Goal: Download file/media

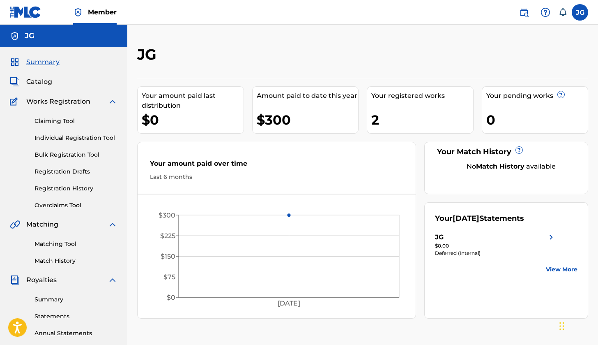
click at [528, 8] on img at bounding box center [524, 12] width 10 height 10
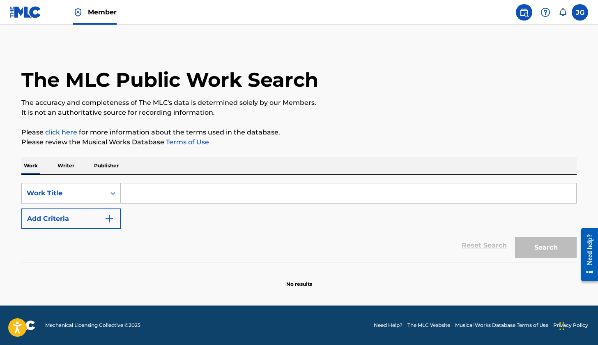
click at [18, 5] on link at bounding box center [26, 12] width 32 height 24
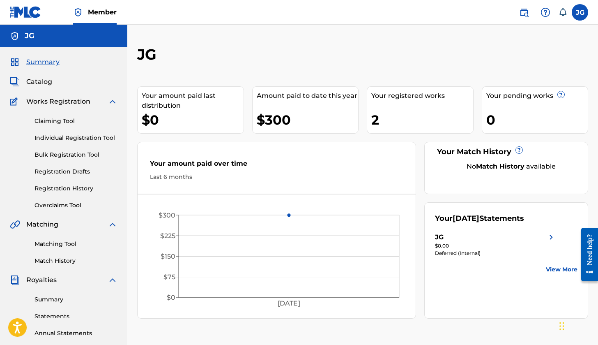
click at [78, 192] on link "Registration History" at bounding box center [76, 188] width 83 height 9
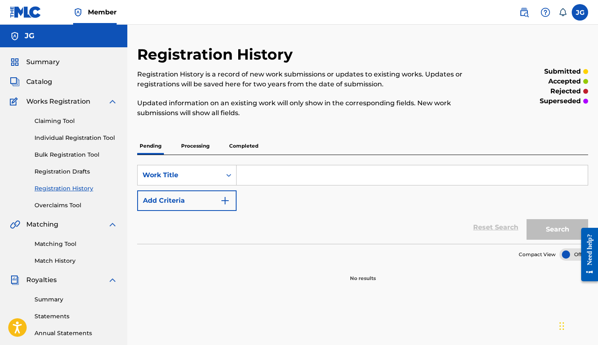
click at [243, 148] on p "Completed" at bounding box center [244, 145] width 34 height 17
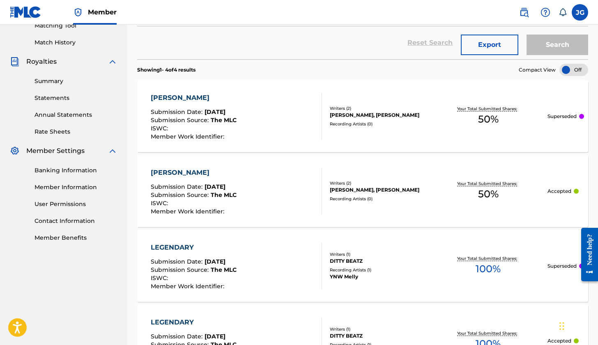
scroll to position [216, 0]
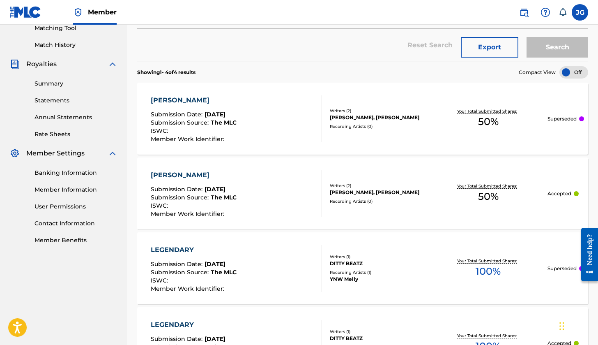
click at [50, 99] on link "Statements" at bounding box center [76, 100] width 83 height 9
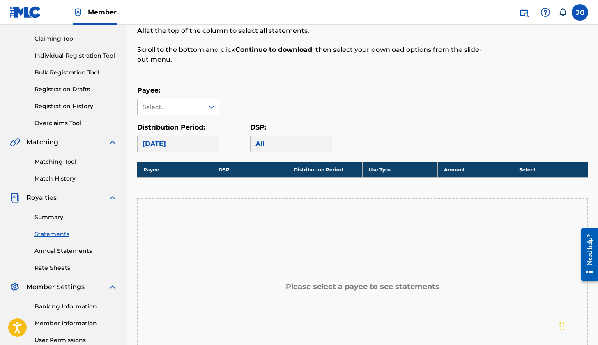
scroll to position [121, 0]
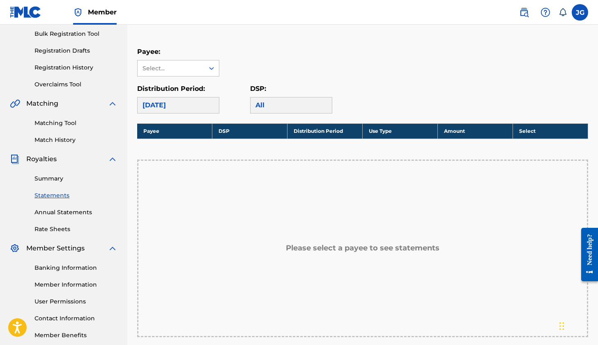
click at [203, 103] on div "[DATE]" at bounding box center [178, 105] width 82 height 16
click at [184, 99] on div "[DATE]" at bounding box center [178, 105] width 82 height 16
click at [197, 70] on div "Select..." at bounding box center [171, 68] width 56 height 9
click at [191, 90] on div "JG" at bounding box center [178, 86] width 81 height 21
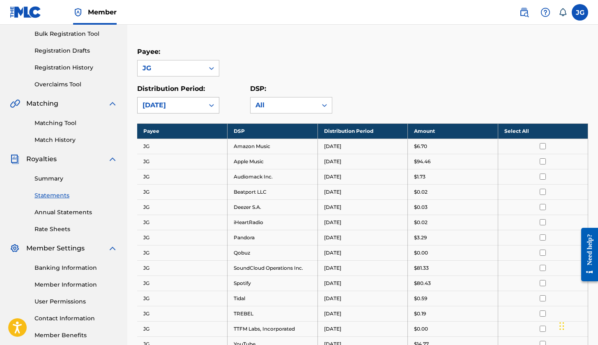
click at [204, 104] on div "[DATE]" at bounding box center [171, 105] width 67 height 16
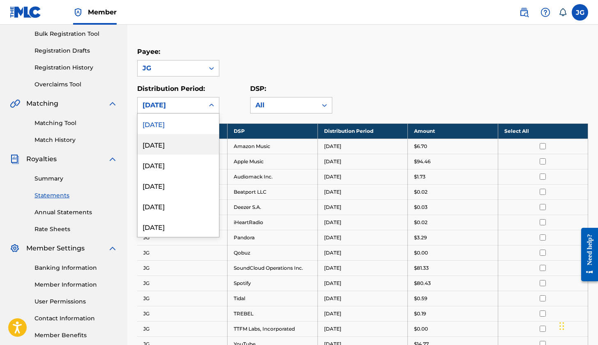
click at [189, 141] on div "[DATE]" at bounding box center [178, 144] width 81 height 21
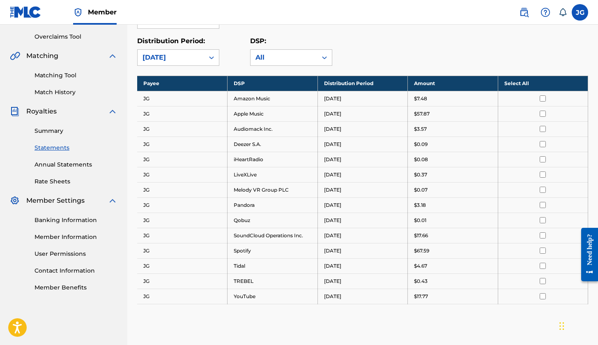
scroll to position [191, 0]
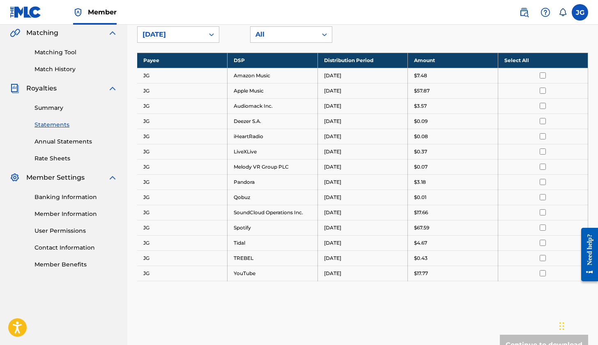
click at [543, 228] on input "checkbox" at bounding box center [543, 227] width 6 height 6
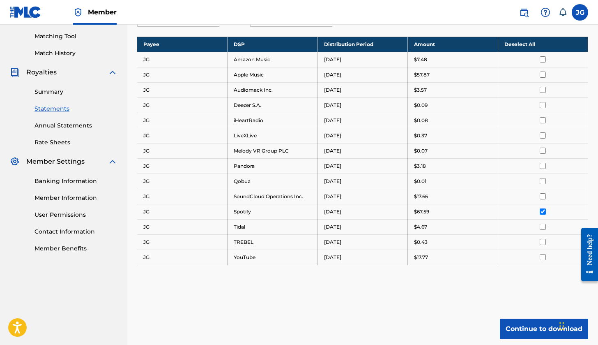
scroll to position [215, 0]
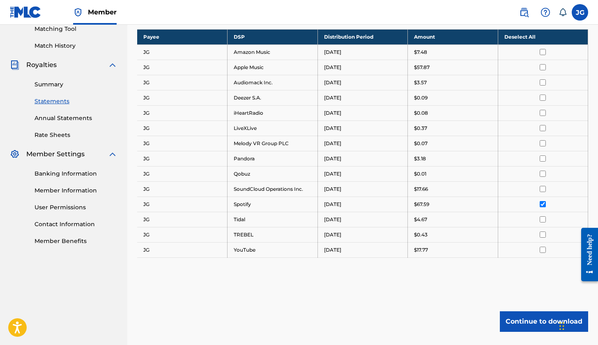
click at [543, 67] on input "checkbox" at bounding box center [543, 67] width 6 height 6
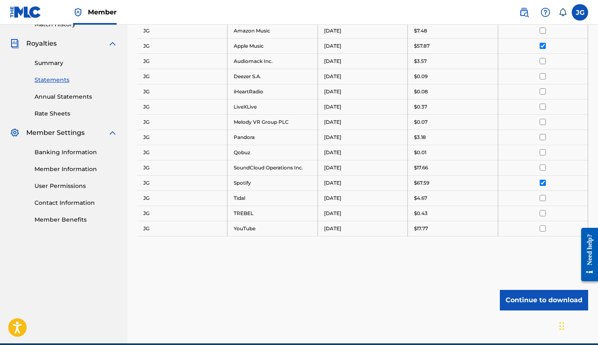
scroll to position [237, 0]
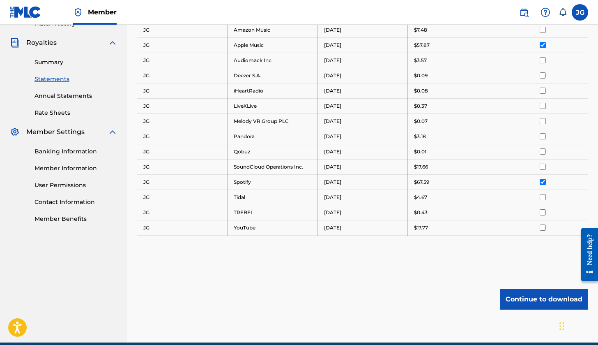
click at [526, 293] on button "Continue to download" at bounding box center [544, 299] width 88 height 21
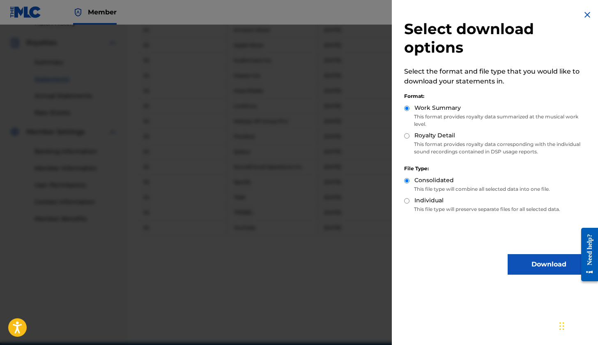
click at [423, 133] on label "Royalty Detail" at bounding box center [435, 135] width 41 height 9
click at [410, 133] on input "Royalty Detail" at bounding box center [406, 135] width 5 height 5
radio input "true"
click at [410, 115] on p "This format provides royalty data summarized at the musical work level." at bounding box center [497, 120] width 186 height 15
click at [408, 108] on input "Work Summary" at bounding box center [406, 108] width 5 height 5
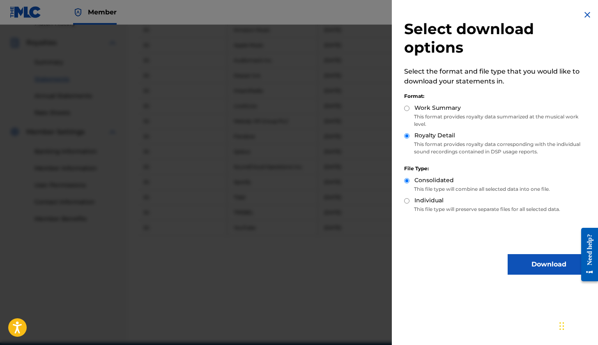
radio input "true"
click at [531, 265] on button "Download" at bounding box center [549, 264] width 82 height 21
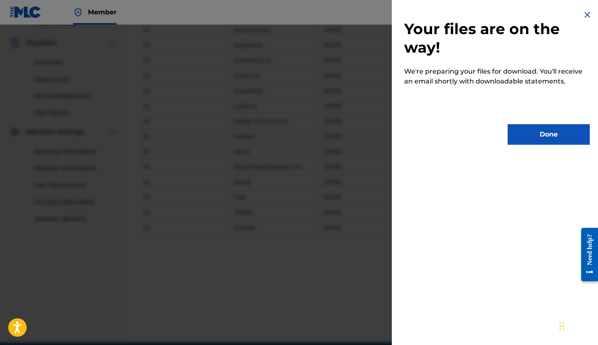
click at [518, 134] on button "Done" at bounding box center [549, 134] width 82 height 21
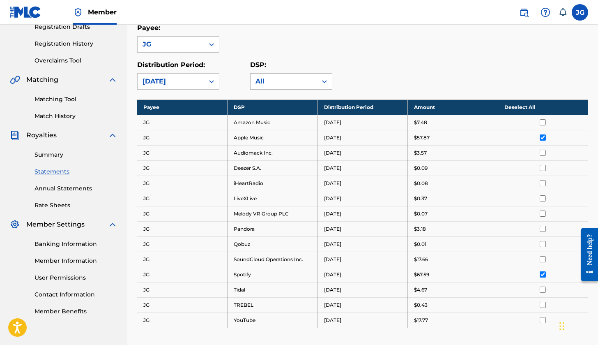
scroll to position [145, 0]
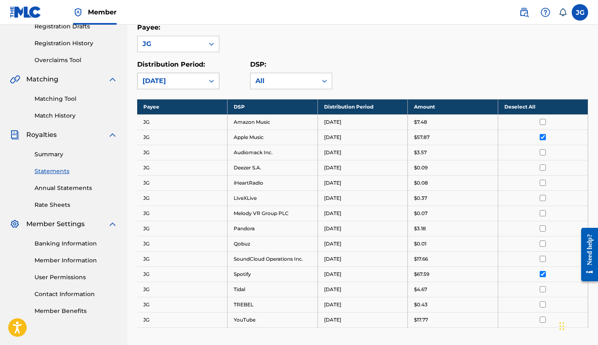
click at [193, 81] on div "[DATE]" at bounding box center [171, 81] width 57 height 10
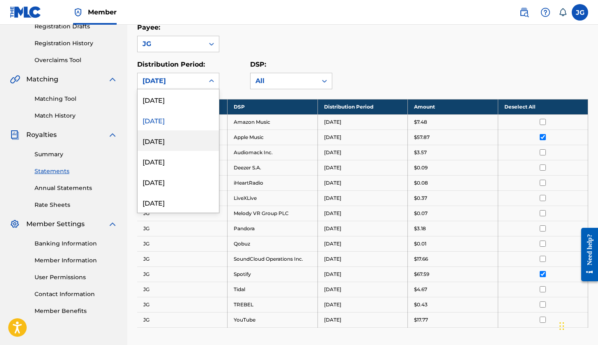
click at [197, 143] on div "[DATE]" at bounding box center [178, 140] width 81 height 21
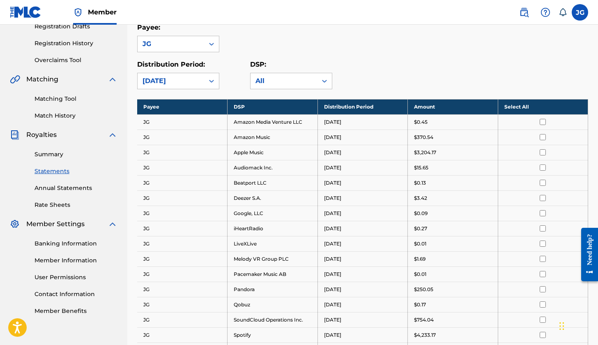
click at [546, 155] on input "checkbox" at bounding box center [543, 152] width 6 height 6
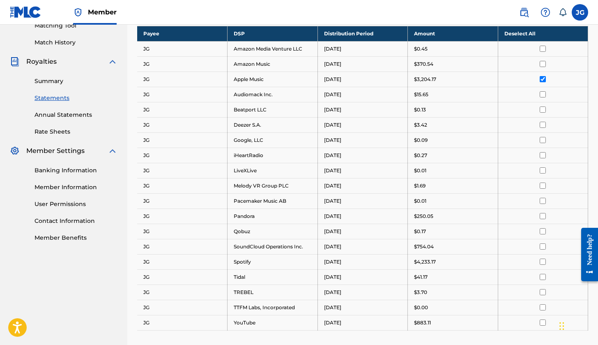
scroll to position [224, 0]
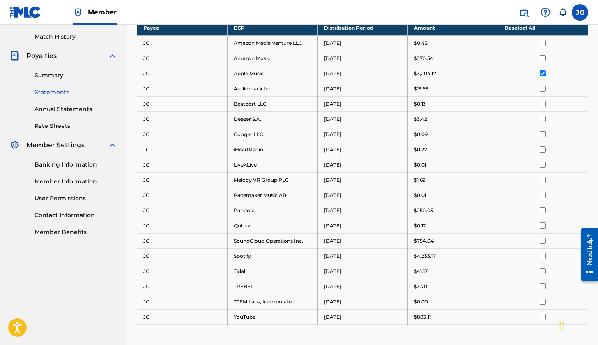
click at [544, 256] on input "checkbox" at bounding box center [543, 256] width 6 height 6
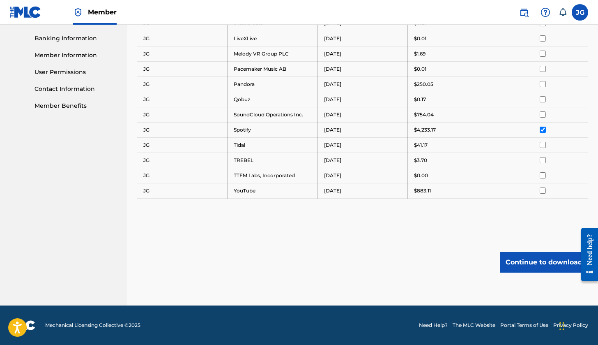
scroll to position [350, 0]
click at [544, 265] on button "Continue to download" at bounding box center [544, 262] width 88 height 21
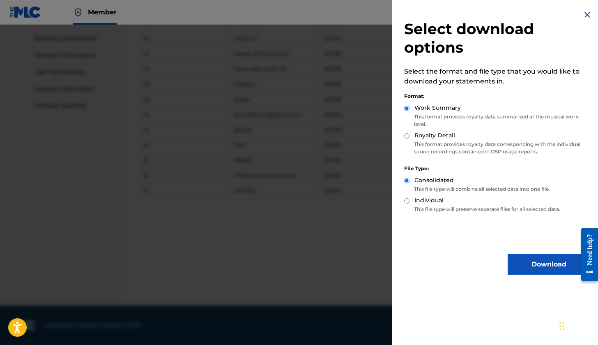
click at [543, 266] on button "Download" at bounding box center [549, 264] width 82 height 21
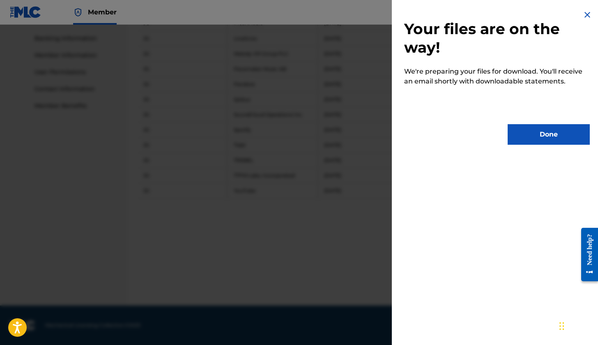
click at [560, 123] on div "Your files are on the way! We're preparing your files for download. You'll rece…" at bounding box center [497, 77] width 210 height 155
click at [555, 132] on button "Done" at bounding box center [549, 134] width 82 height 21
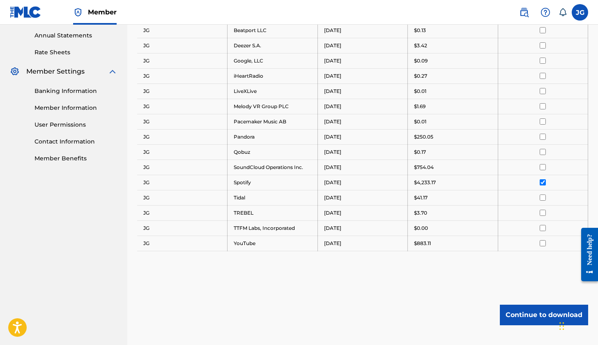
scroll to position [84, 0]
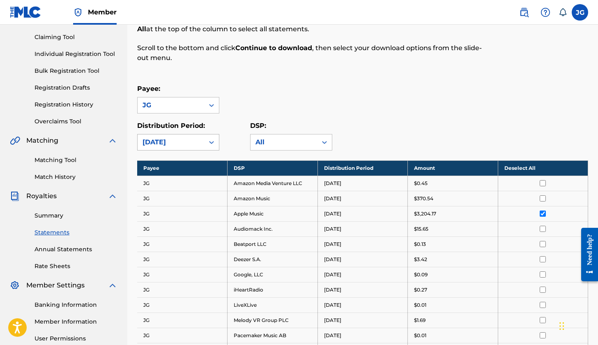
click at [205, 145] on div at bounding box center [211, 142] width 15 height 15
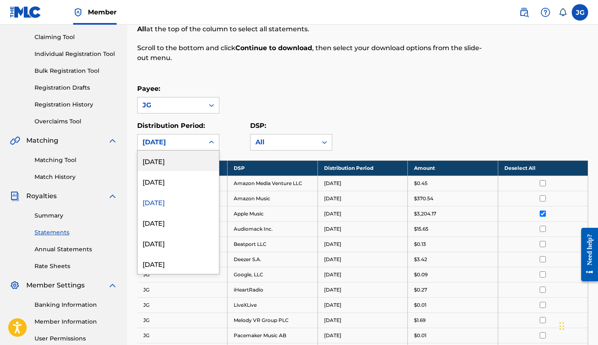
click at [201, 166] on div "[DATE]" at bounding box center [178, 160] width 81 height 21
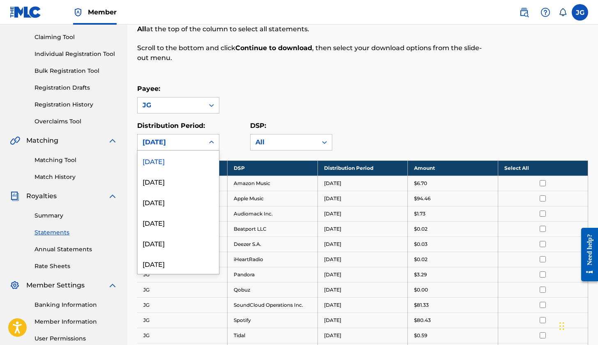
click at [199, 147] on div "[DATE]" at bounding box center [171, 142] width 67 height 16
click at [198, 162] on div "[DATE]" at bounding box center [178, 160] width 81 height 21
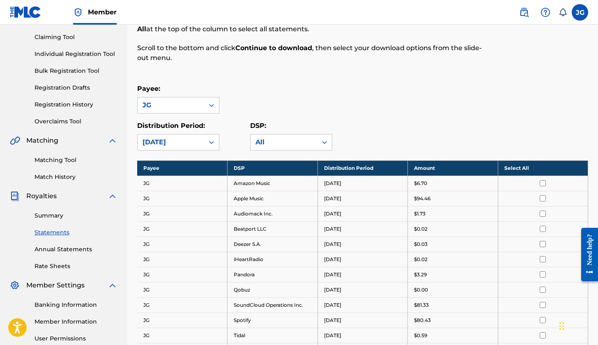
click at [198, 143] on div "[DATE]" at bounding box center [171, 142] width 57 height 10
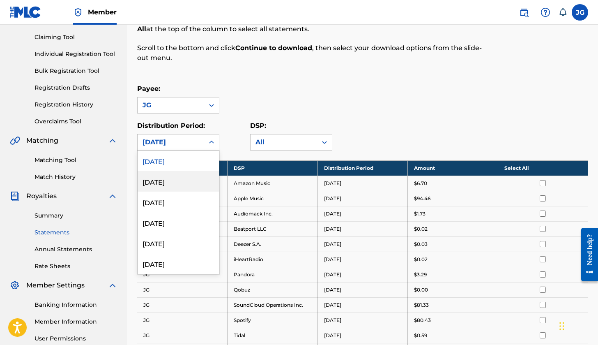
click at [198, 180] on div "[DATE]" at bounding box center [178, 181] width 81 height 21
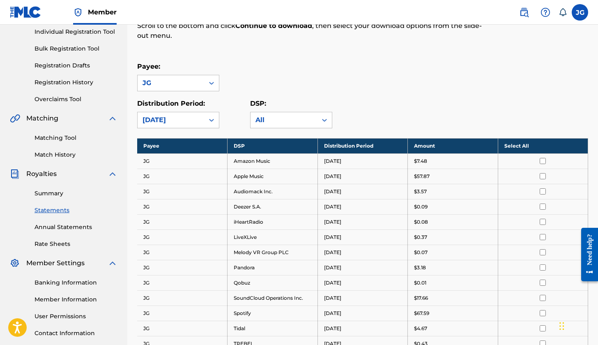
scroll to position [109, 0]
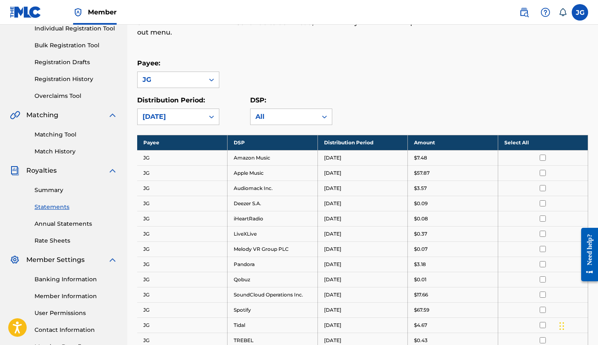
click at [545, 174] on input "checkbox" at bounding box center [543, 173] width 6 height 6
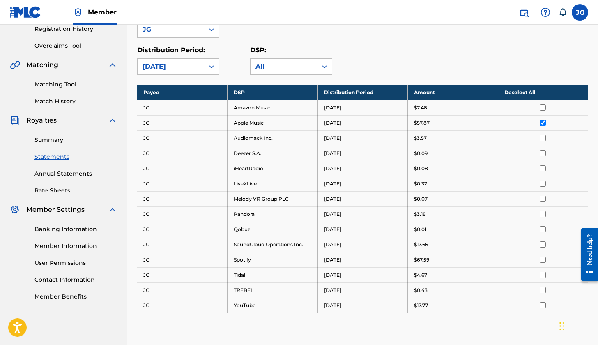
scroll to position [240, 0]
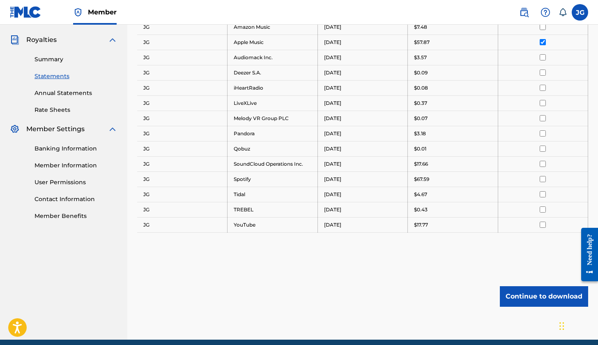
click at [544, 180] on input "checkbox" at bounding box center [543, 179] width 6 height 6
click at [529, 289] on button "Continue to download" at bounding box center [544, 296] width 88 height 21
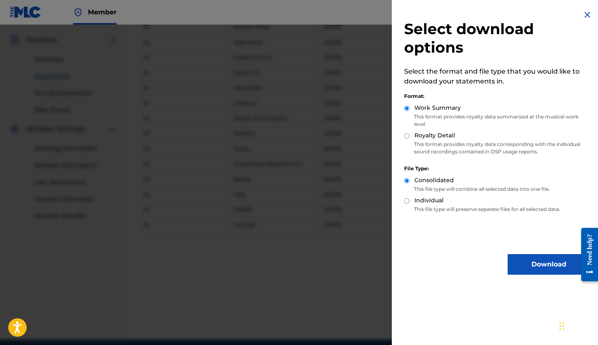
click at [530, 263] on button "Download" at bounding box center [549, 264] width 82 height 21
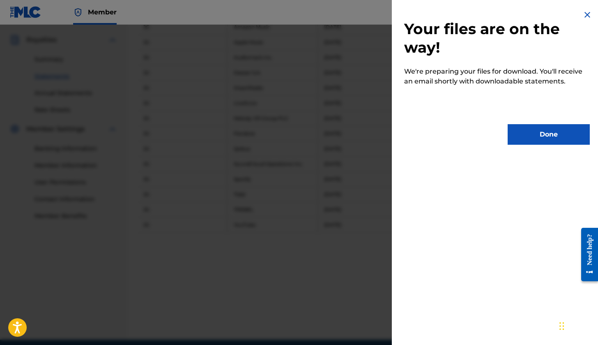
click at [540, 137] on button "Done" at bounding box center [549, 134] width 82 height 21
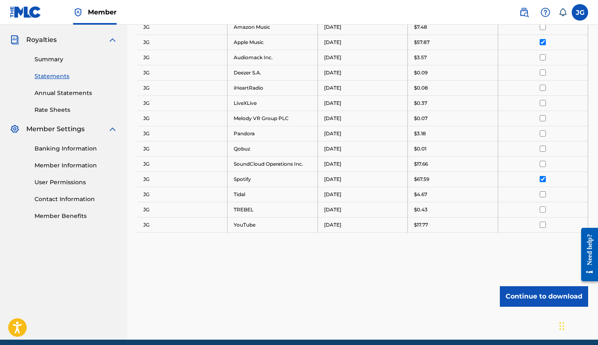
click at [531, 288] on button "Continue to download" at bounding box center [544, 296] width 88 height 21
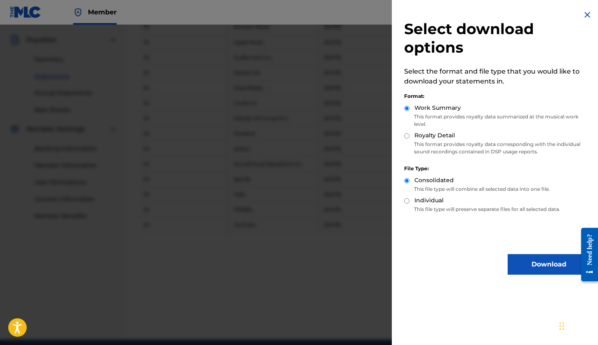
click at [327, 217] on div at bounding box center [299, 197] width 598 height 345
